Goal: Navigation & Orientation: Find specific page/section

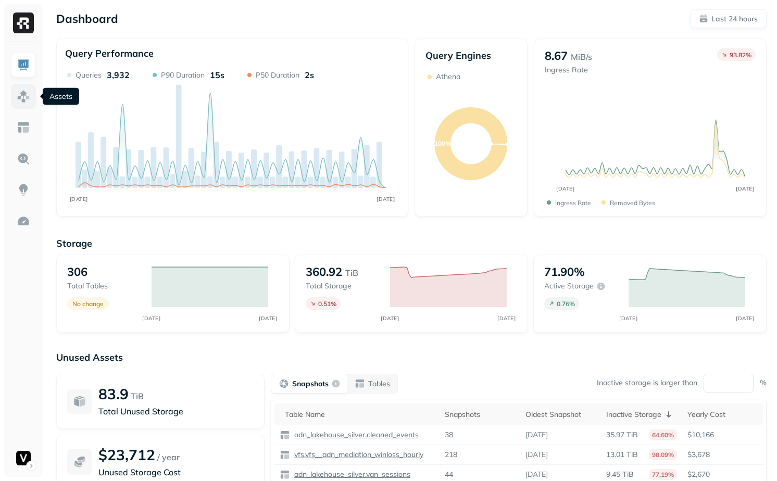
click at [28, 105] on link at bounding box center [23, 96] width 25 height 25
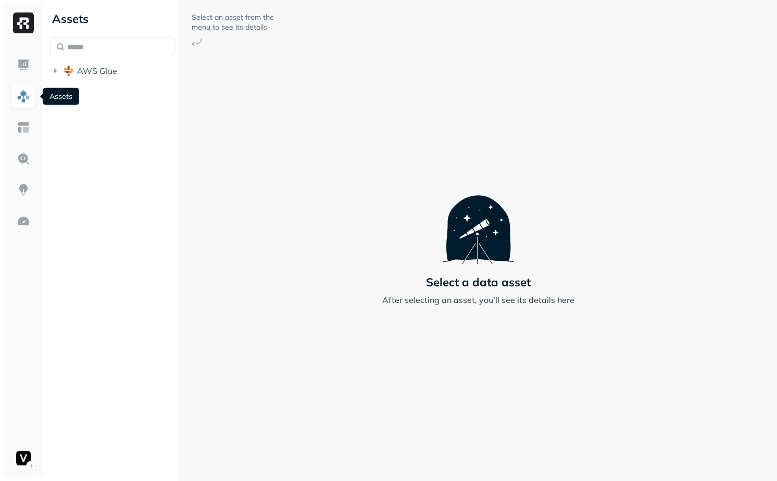
click at [111, 82] on div "Assets AWS Glue" at bounding box center [112, 42] width 133 height 85
click at [107, 67] on span "AWS Glue" at bounding box center [97, 71] width 40 height 10
click at [124, 91] on span "adn_lakehouse_bronze" at bounding box center [130, 90] width 87 height 10
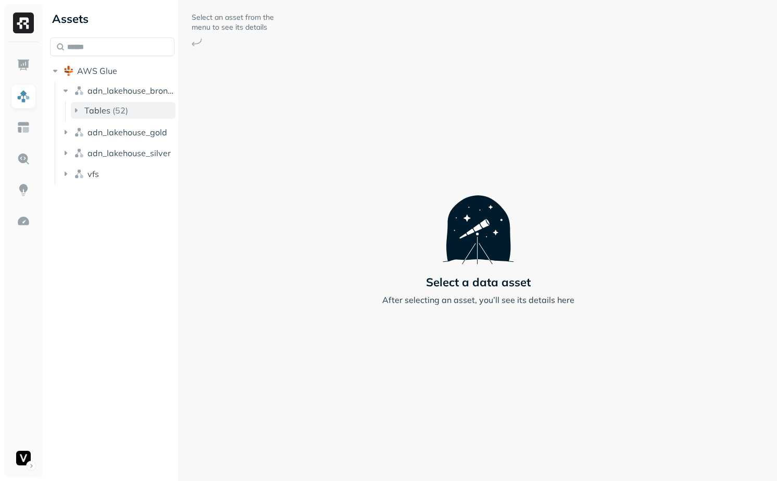
click at [126, 109] on p "( 52 )" at bounding box center [120, 110] width 16 height 10
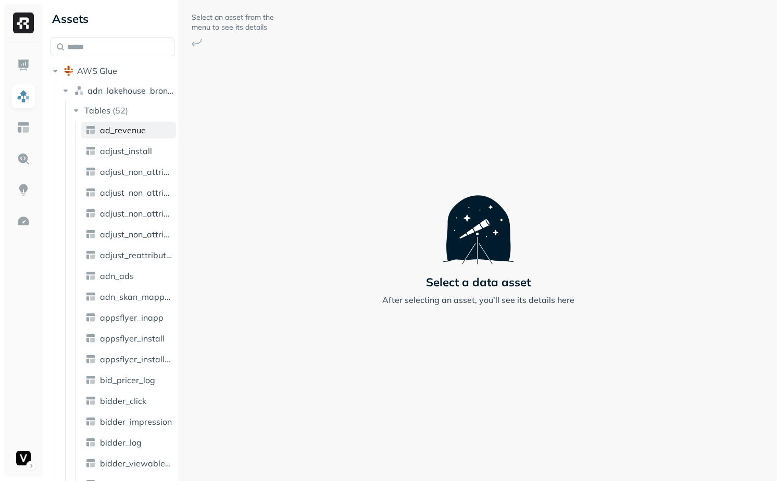
click at [125, 135] on link "ad_revenue" at bounding box center [128, 130] width 95 height 17
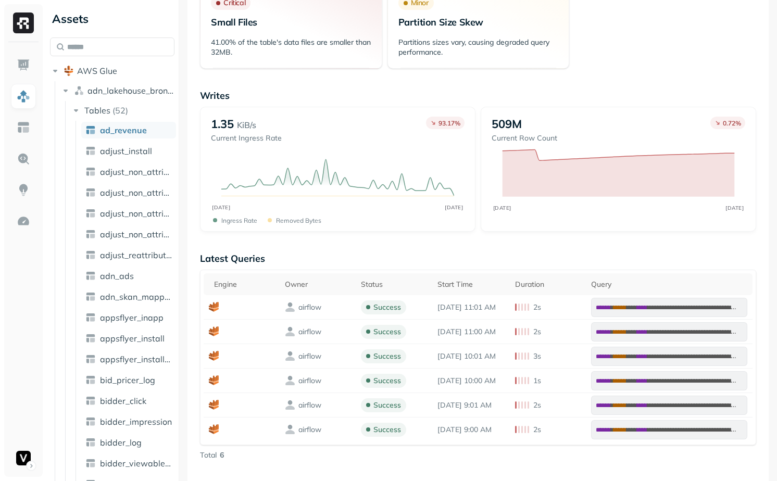
scroll to position [221, 0]
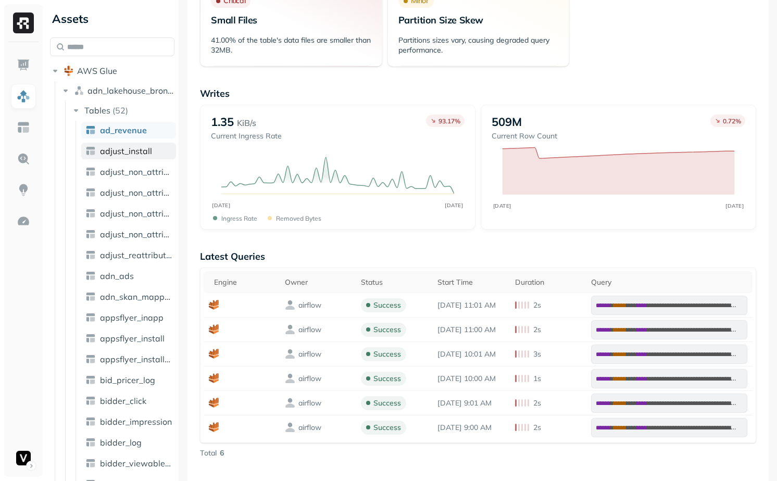
click at [141, 153] on span "adjust_install" at bounding box center [126, 151] width 52 height 10
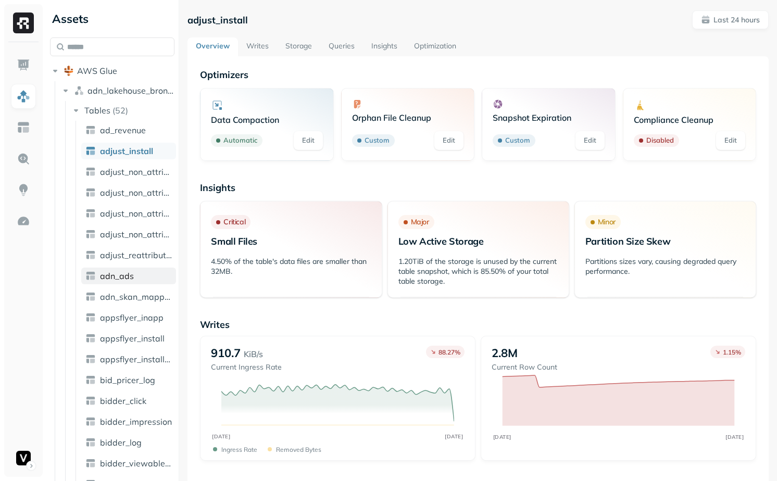
click at [138, 274] on link "adn_ads" at bounding box center [128, 276] width 95 height 17
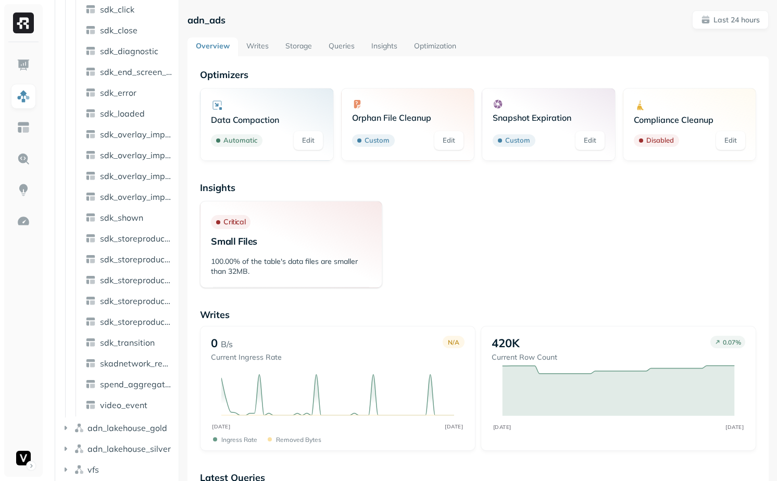
scroll to position [789, 0]
click at [144, 406] on span "video_event" at bounding box center [123, 403] width 47 height 10
